Goal: Information Seeking & Learning: Learn about a topic

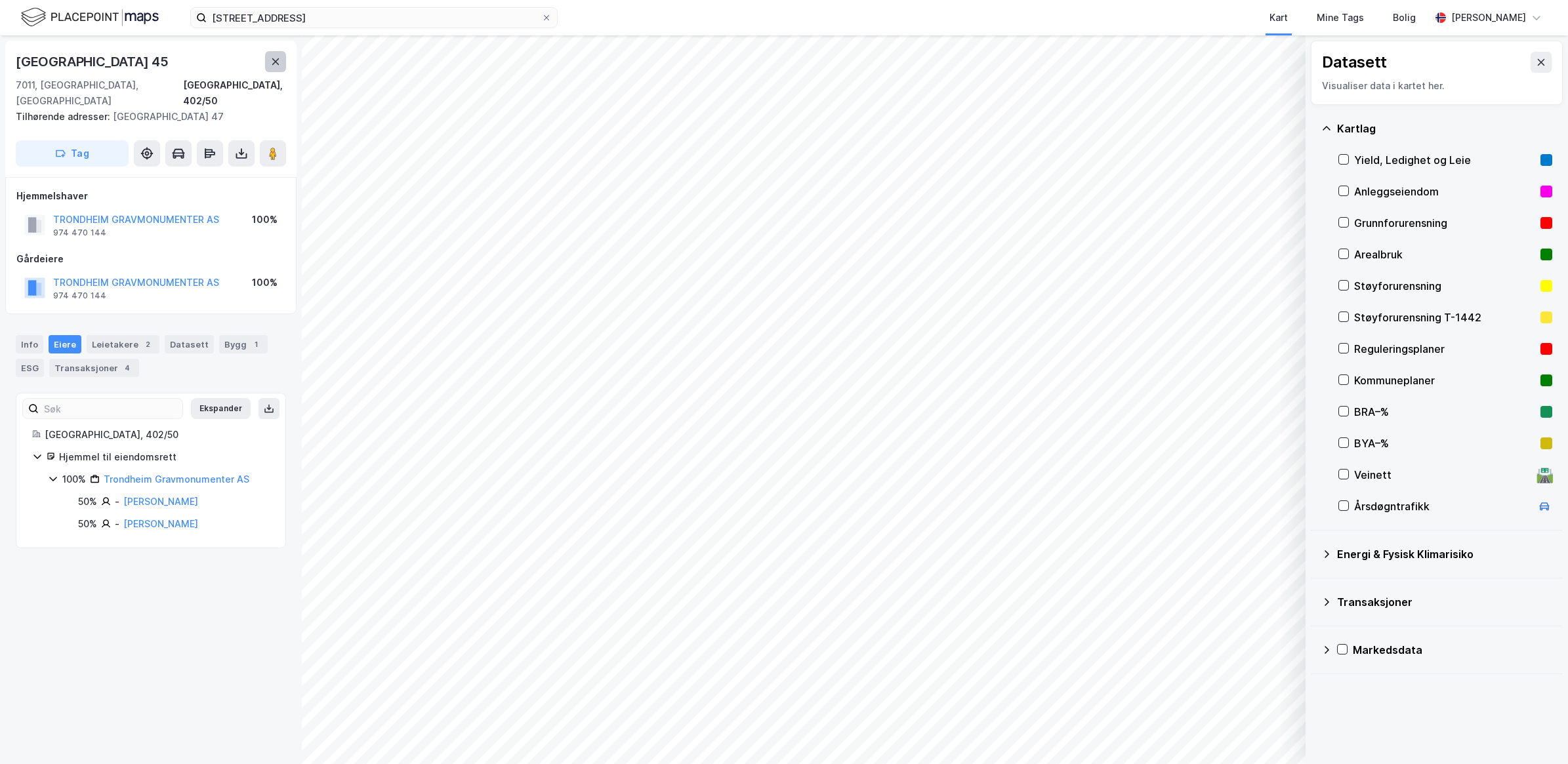
click at [270, 61] on icon at bounding box center [275, 61] width 10 height 10
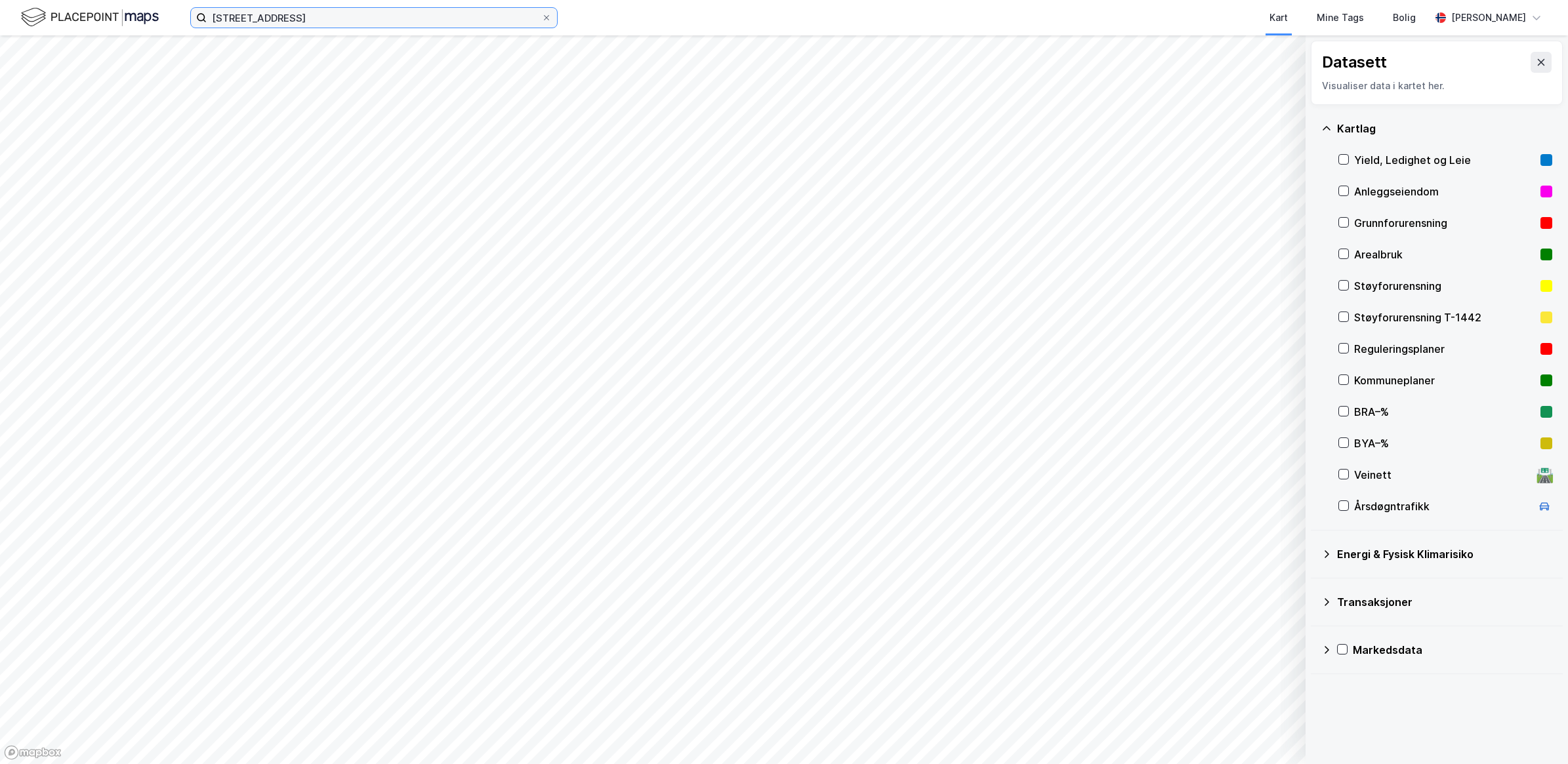
click at [296, 17] on input "[STREET_ADDRESS]" at bounding box center [373, 17] width 335 height 20
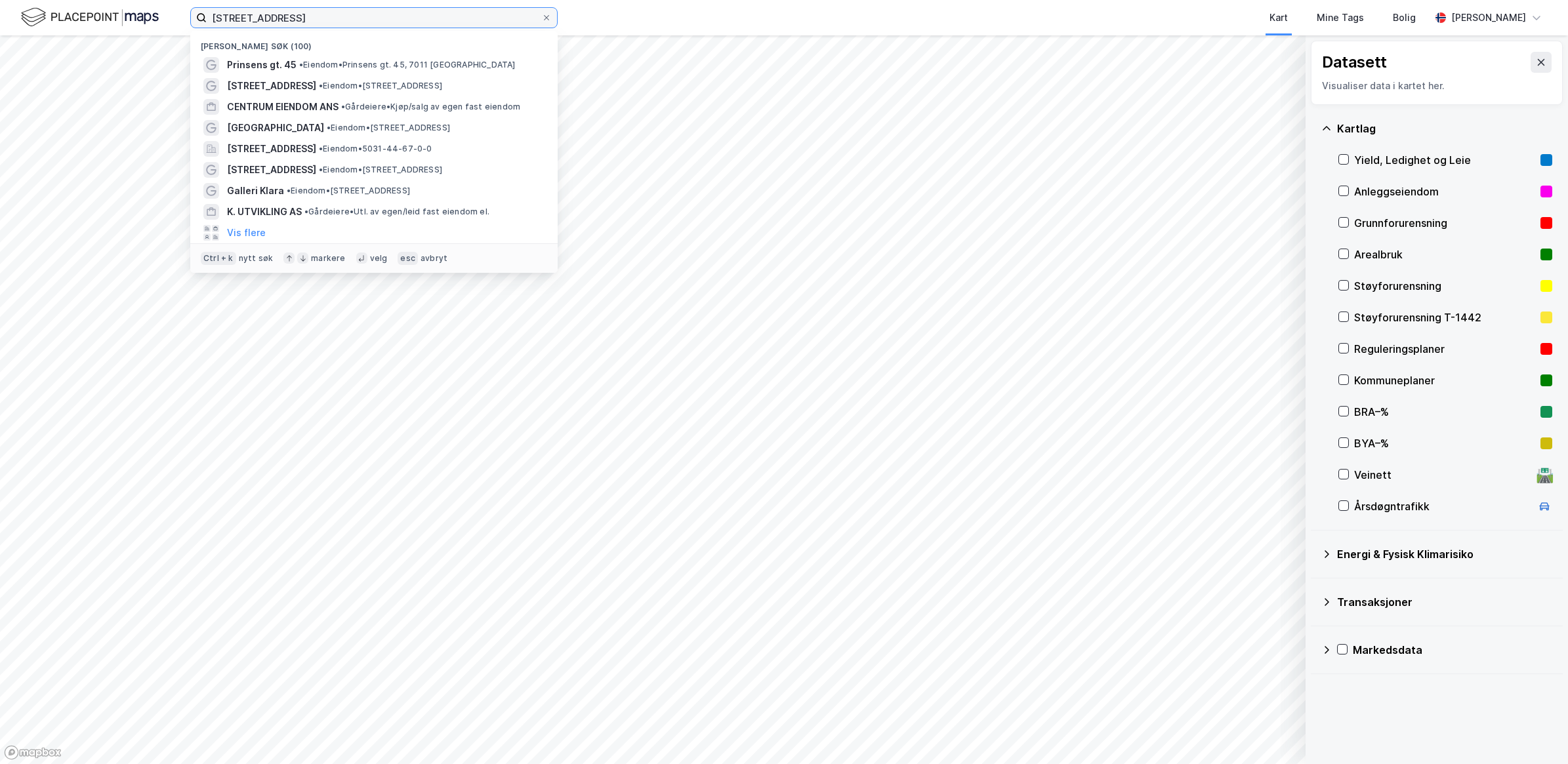
drag, startPoint x: 299, startPoint y: 15, endPoint x: 198, endPoint y: 14, distance: 101.0
click at [198, 14] on label "[STREET_ADDRESS]" at bounding box center [374, 17] width 367 height 21
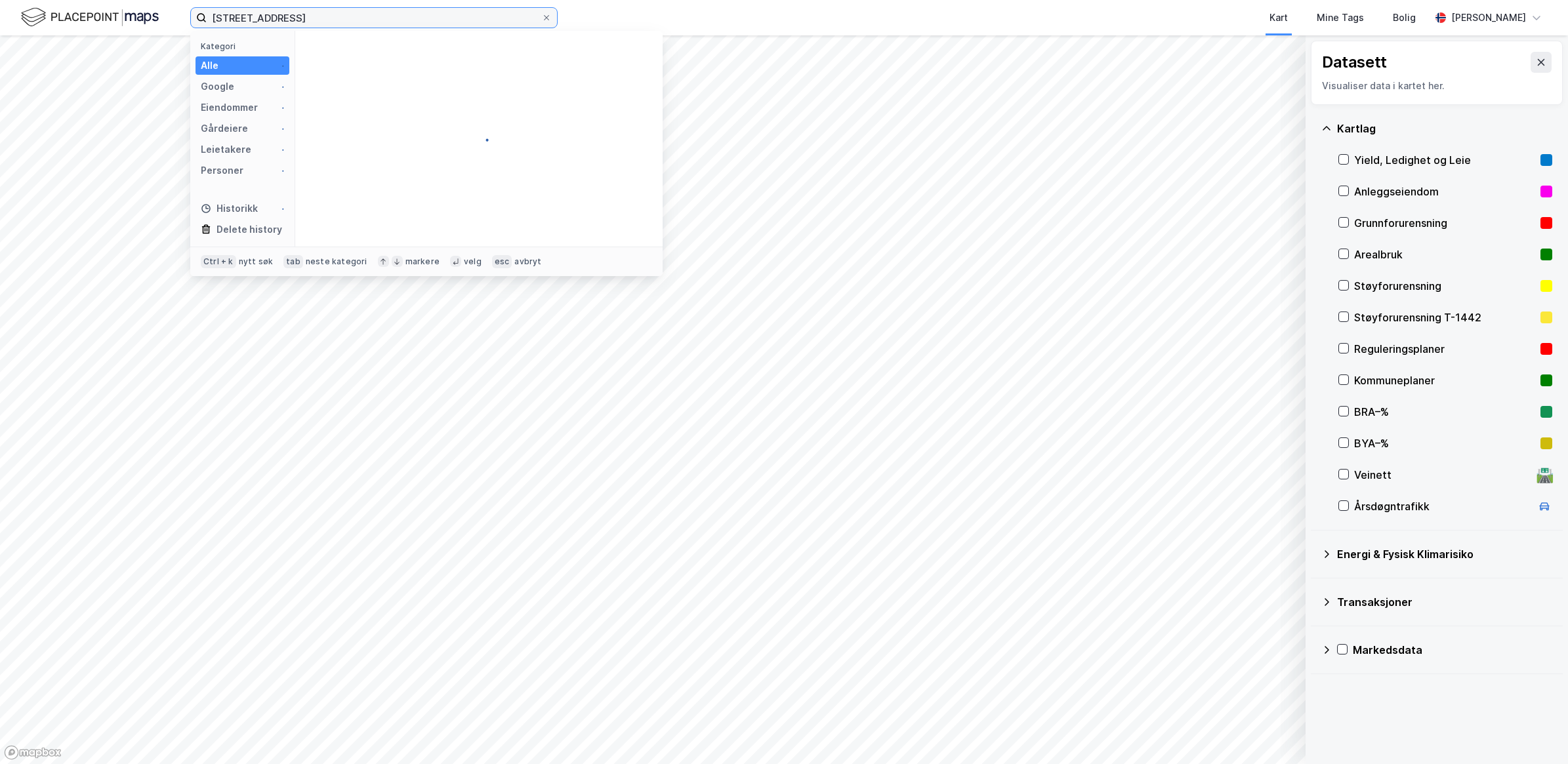
type input "[STREET_ADDRESS]"
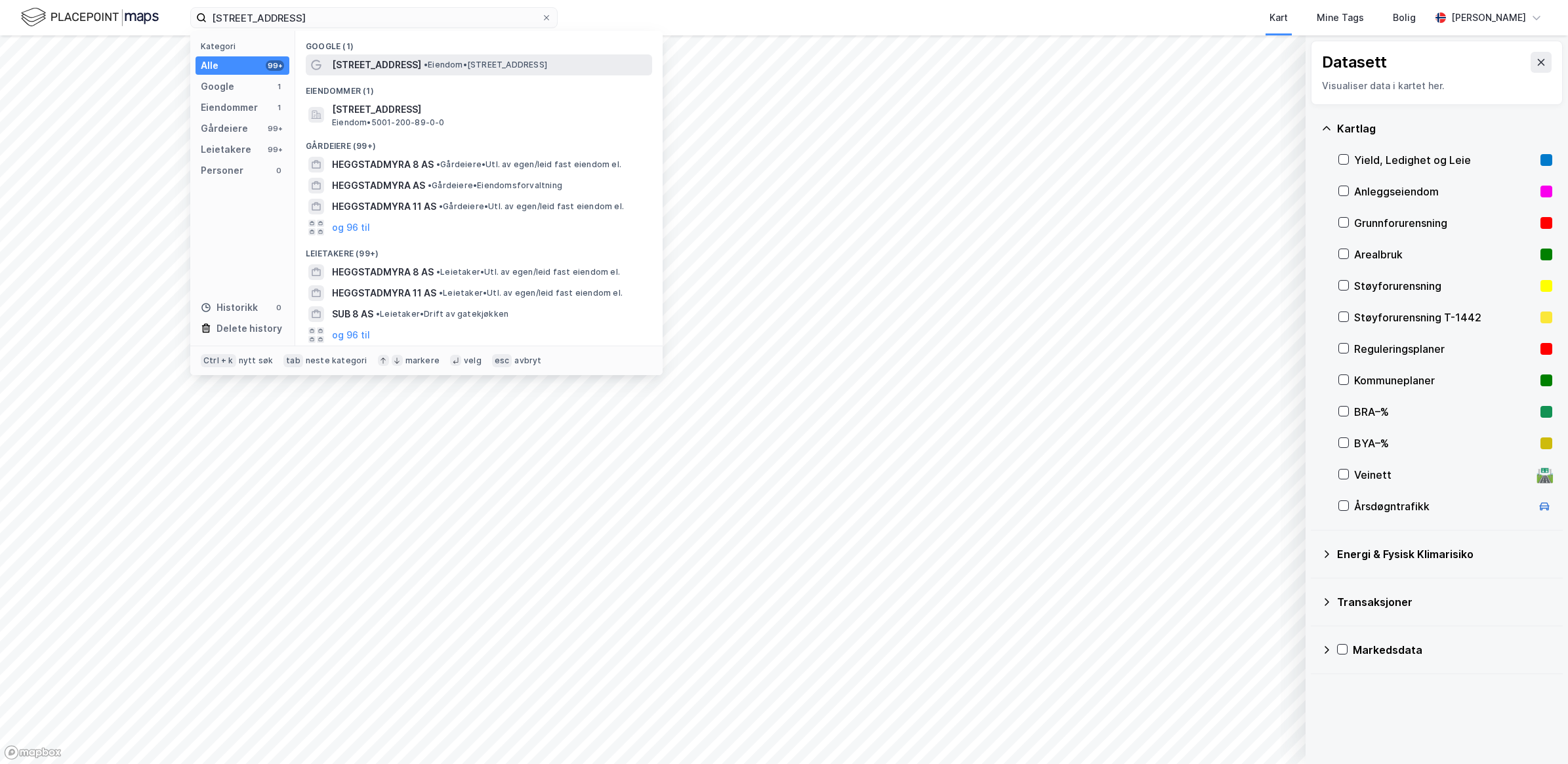
click at [395, 61] on span "[STREET_ADDRESS]" at bounding box center [376, 65] width 89 height 16
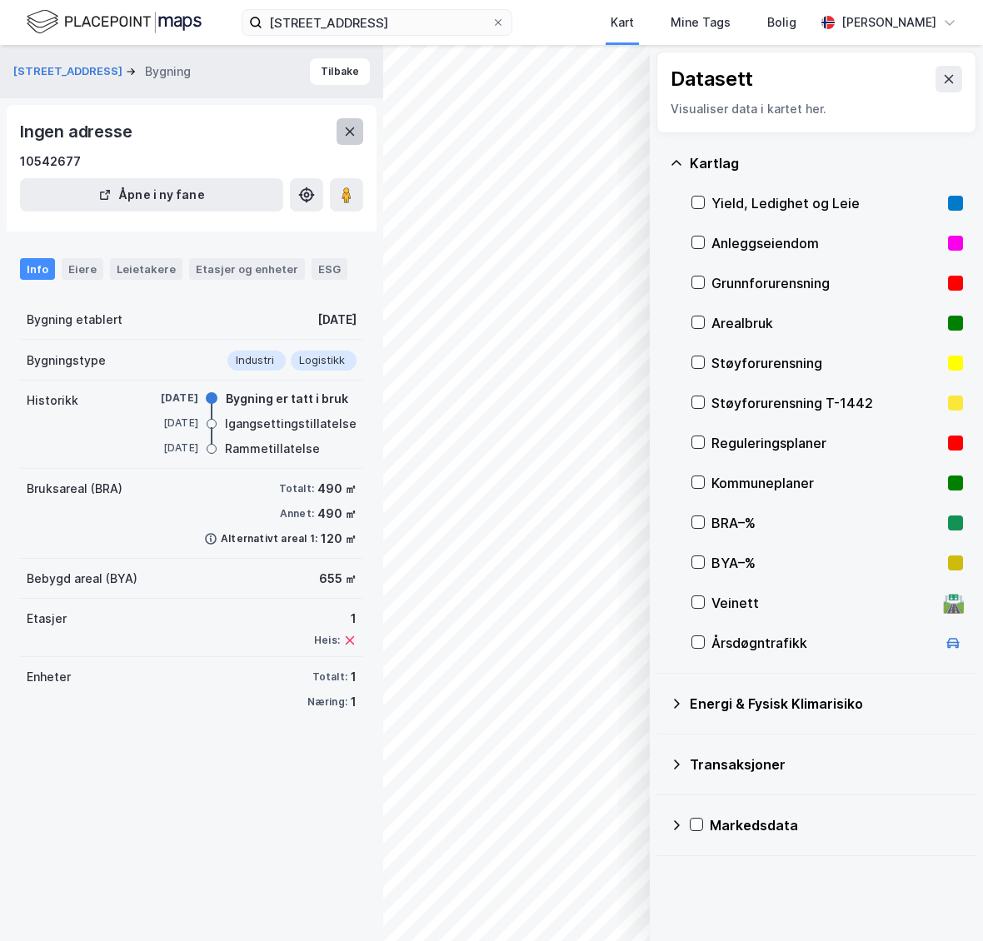
click at [344, 132] on icon at bounding box center [349, 131] width 13 height 13
